Goal: Navigation & Orientation: Find specific page/section

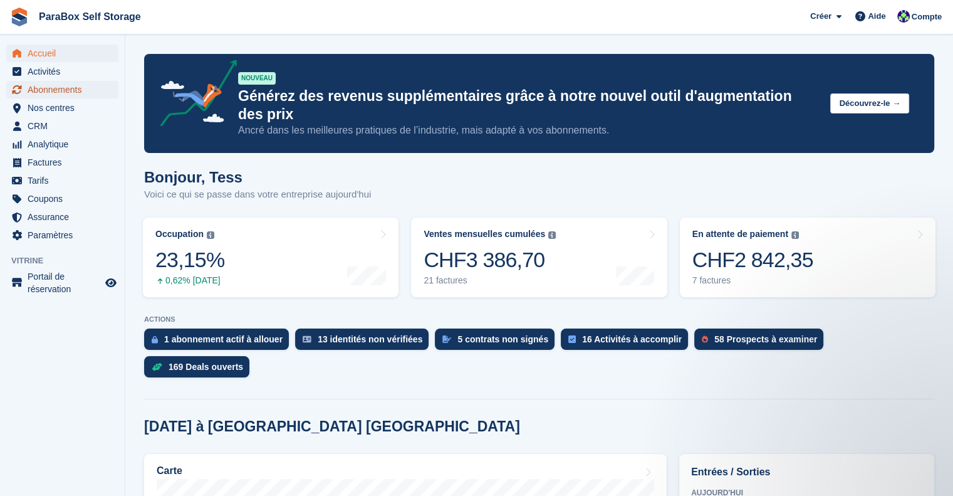
click at [76, 86] on span "Abonnements" at bounding box center [65, 90] width 75 height 18
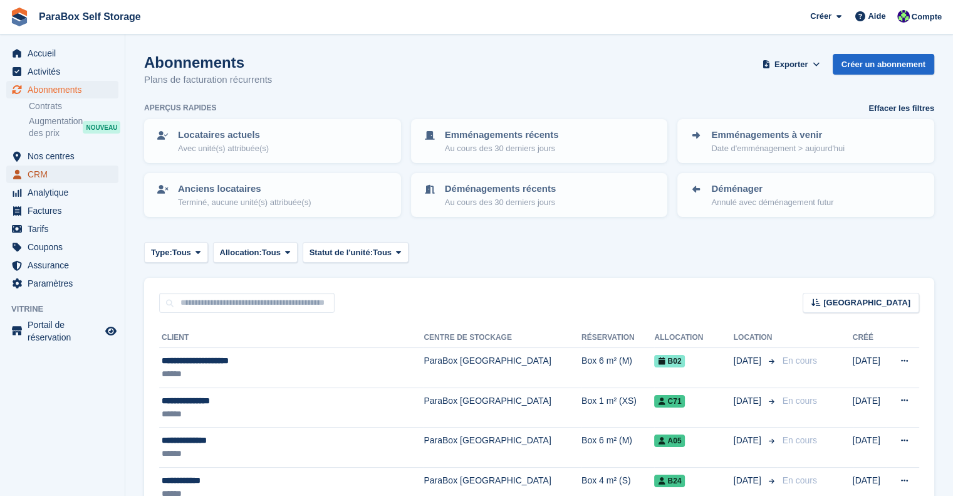
click at [55, 175] on span "CRM" at bounding box center [65, 174] width 75 height 18
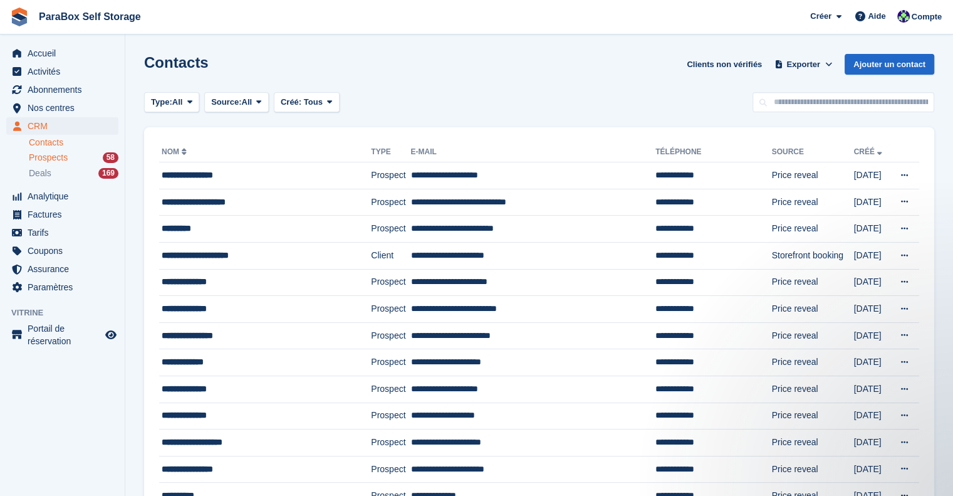
click at [74, 155] on div "Prospects 58" at bounding box center [74, 158] width 90 height 12
